Goal: Navigation & Orientation: Find specific page/section

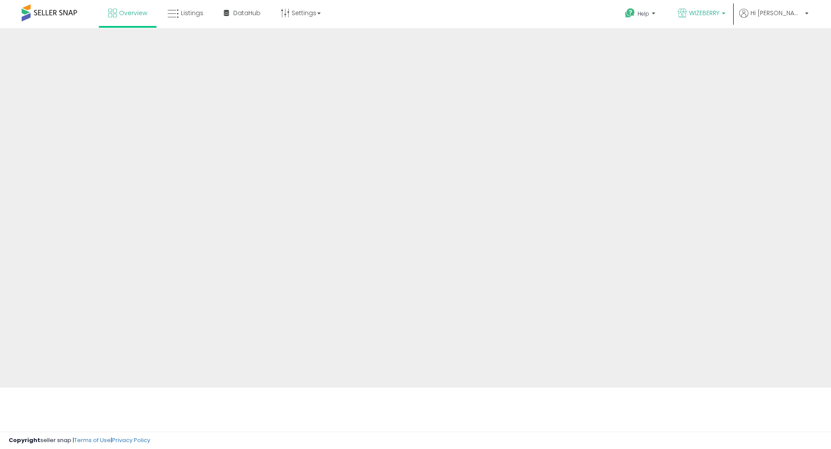
click at [719, 15] on span "WIZEBERRY" at bounding box center [704, 13] width 30 height 9
click at [725, 13] on b at bounding box center [723, 16] width 3 height 6
click at [719, 11] on span "WIZEBERRY" at bounding box center [704, 13] width 30 height 9
click at [732, 9] on link "WIZEBERRY" at bounding box center [701, 14] width 61 height 28
click at [719, 15] on span "WIZEBERRY" at bounding box center [704, 13] width 30 height 9
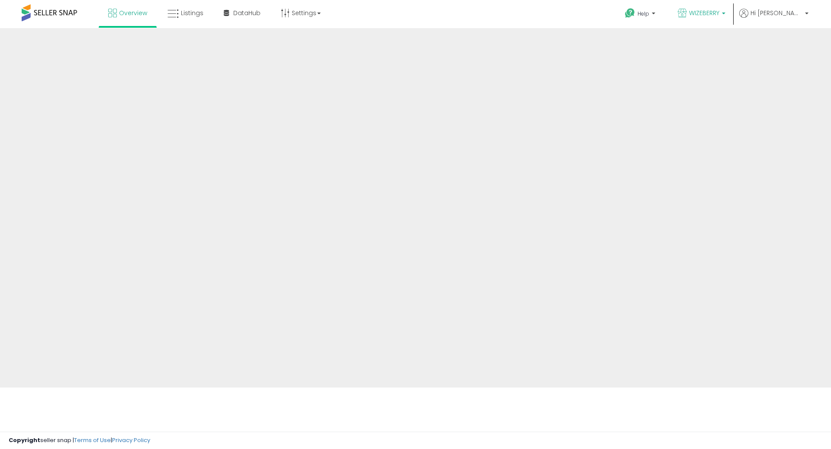
click at [719, 9] on span "WIZEBERRY" at bounding box center [704, 13] width 30 height 9
